Goal: Transaction & Acquisition: Obtain resource

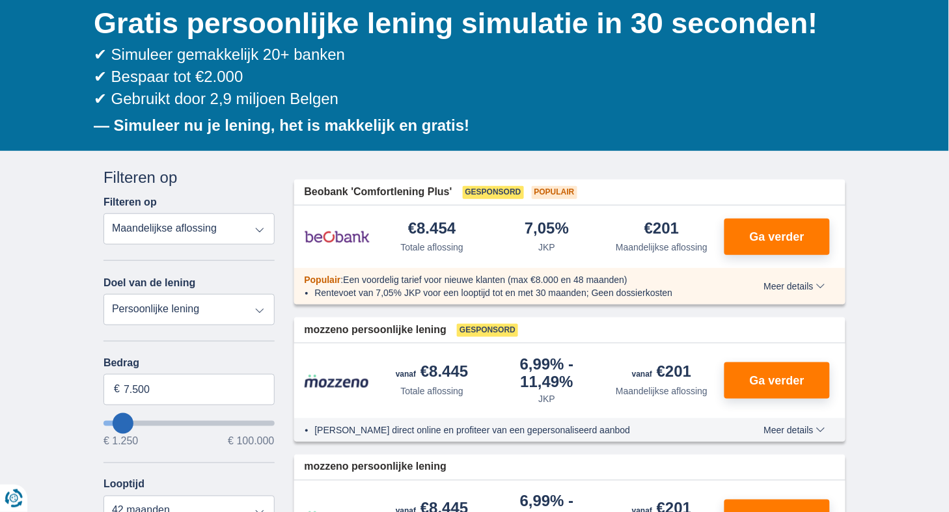
scroll to position [138, 0]
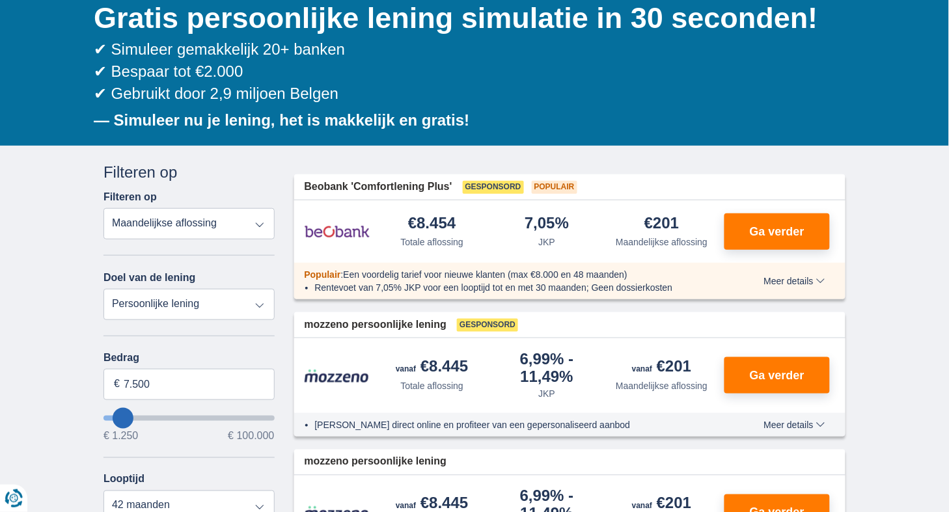
type input "12.250"
type input "12250"
type input "13.250"
type input "13250"
type input "14.250"
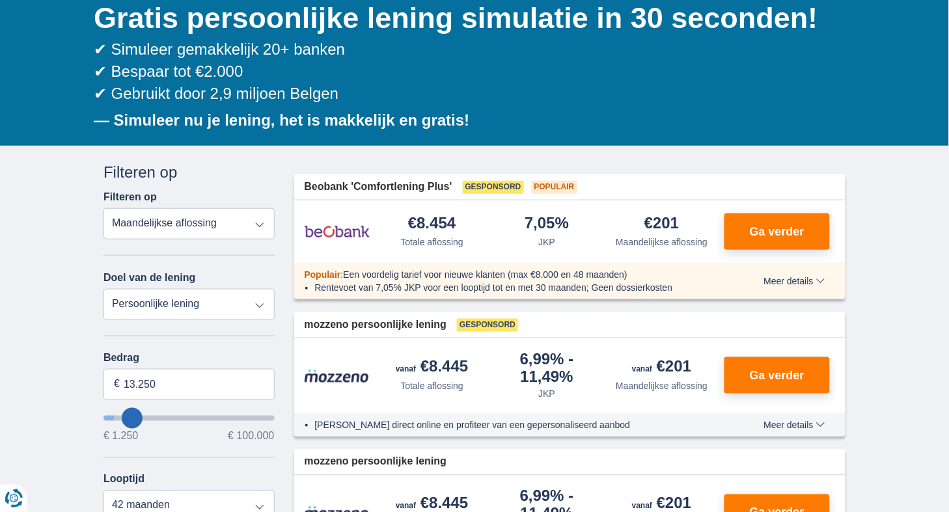
type input "14250"
select select "60"
type input "13.250"
type input "13250"
type input "12.250"
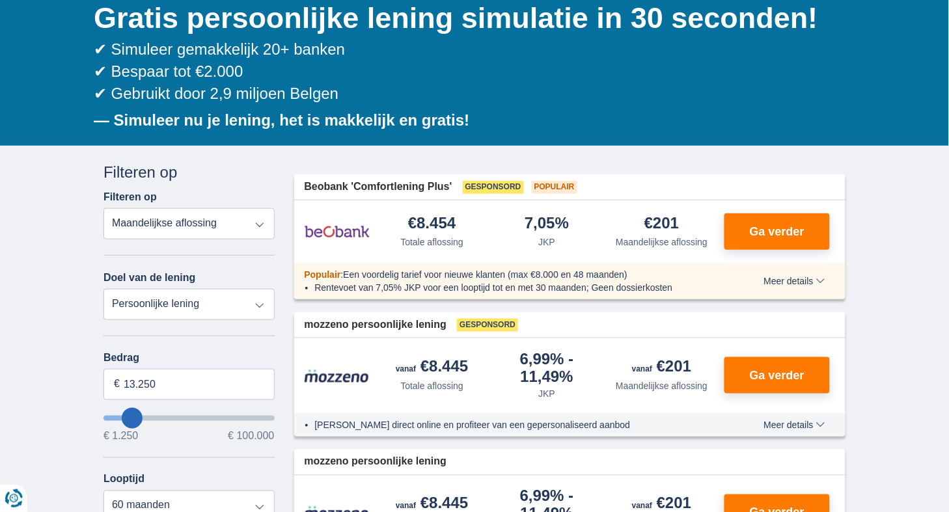
type input "12250"
type input "11.250"
type input "11250"
type input "10.250"
type input "10250"
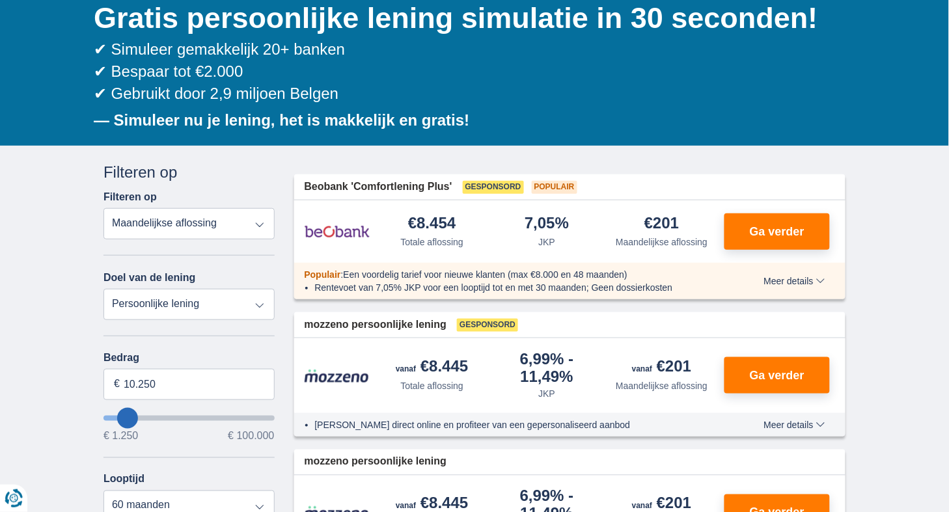
click at [128, 419] on input "wantToBorrow" at bounding box center [189, 418] width 171 height 5
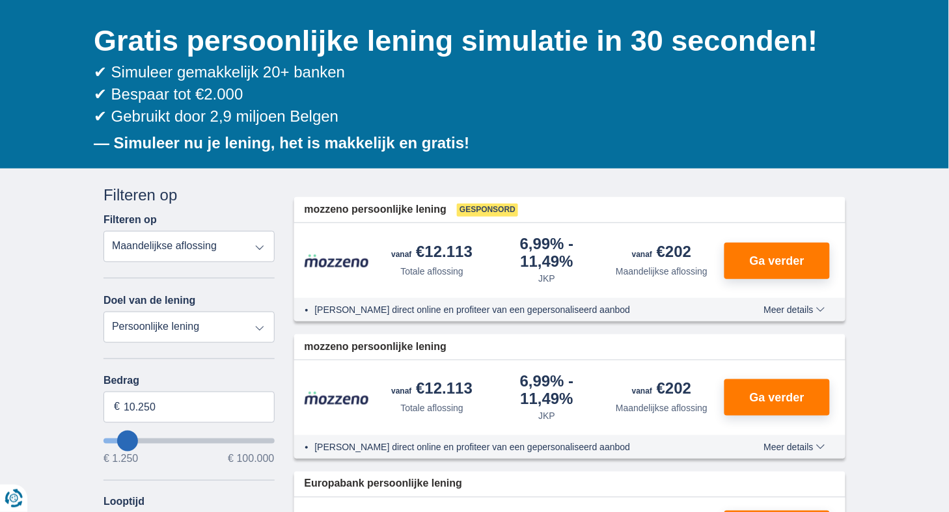
scroll to position [120, 0]
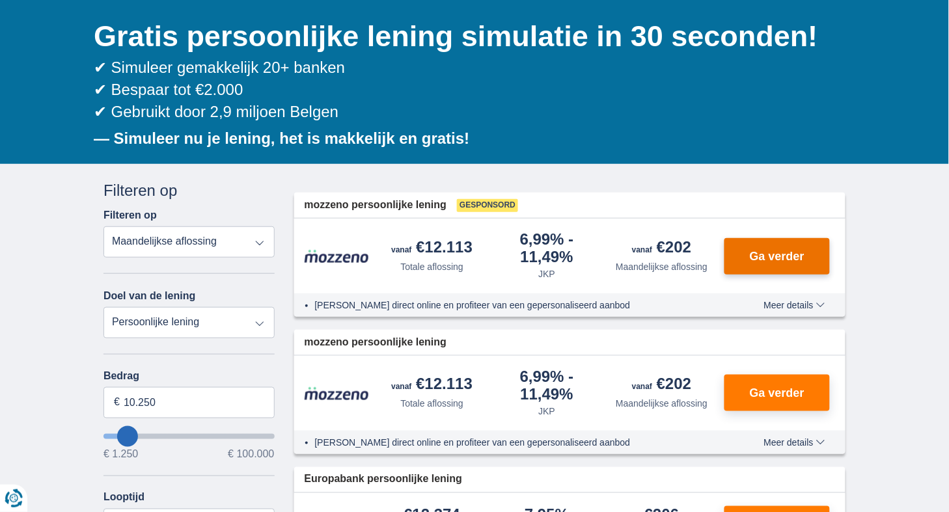
click at [755, 251] on span "Ga verder" at bounding box center [777, 257] width 55 height 12
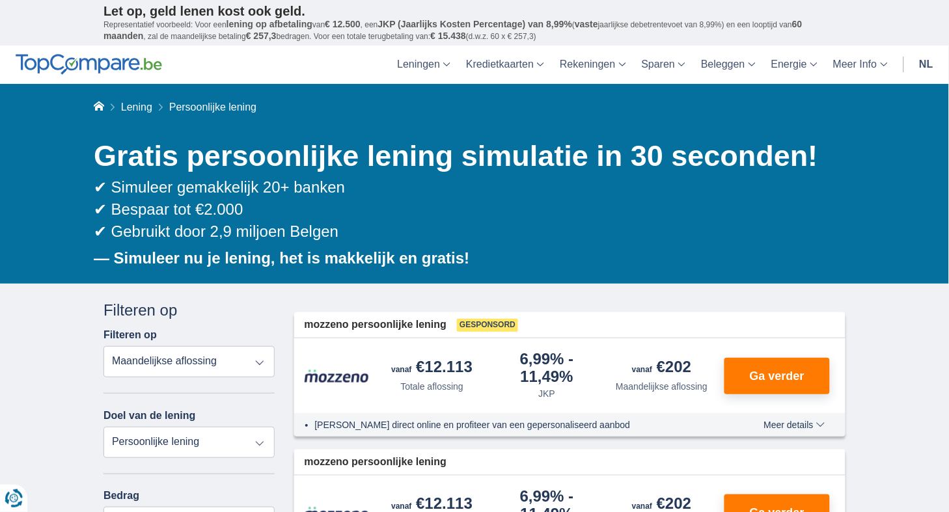
scroll to position [0, 0]
